Goal: Navigation & Orientation: Find specific page/section

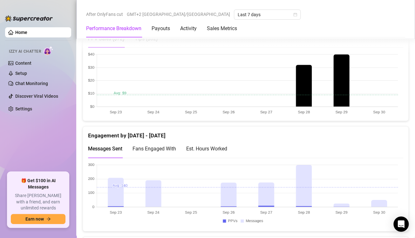
scroll to position [381, 0]
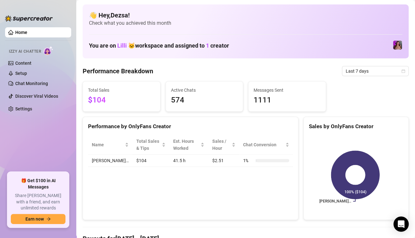
drag, startPoint x: 22, startPoint y: 151, endPoint x: 30, endPoint y: 149, distance: 8.2
click at [22, 151] on ul "Home Izzy AI Chatter Content Setup Chat Monitoring Discover Viral Videos Settin…" at bounding box center [38, 97] width 66 height 145
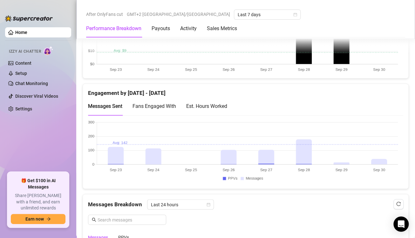
scroll to position [445, 0]
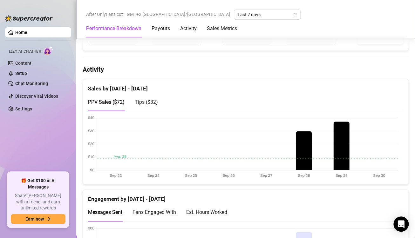
scroll to position [349, 0]
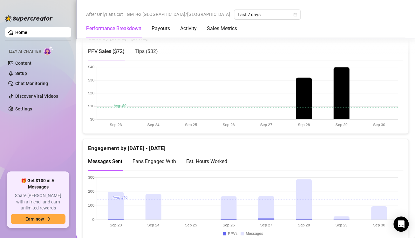
scroll to position [381, 0]
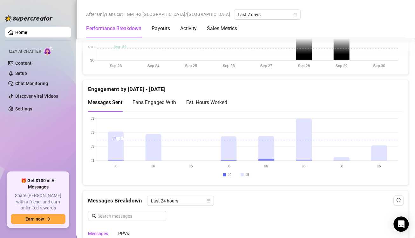
scroll to position [413, 0]
